Goal: Find specific page/section: Find specific page/section

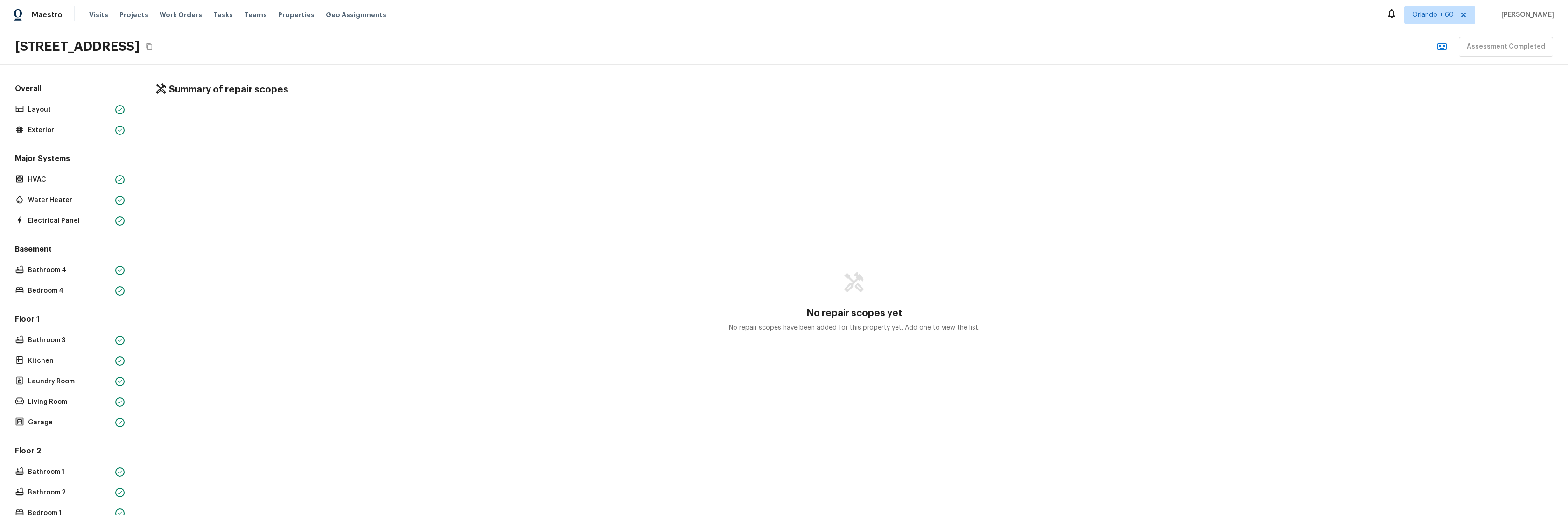
click at [339, 365] on div "No repair scopes yet No repair scopes have been added for this property yet. Ad…" at bounding box center [854, 301] width 1398 height 389
drag, startPoint x: 625, startPoint y: 245, endPoint x: 611, endPoint y: 250, distance: 14.9
click at [625, 245] on div "No repair scopes yet No repair scopes have been added for this property yet. Ad…" at bounding box center [854, 301] width 1398 height 389
